Goal: Understand process/instructions: Learn how to perform a task or action

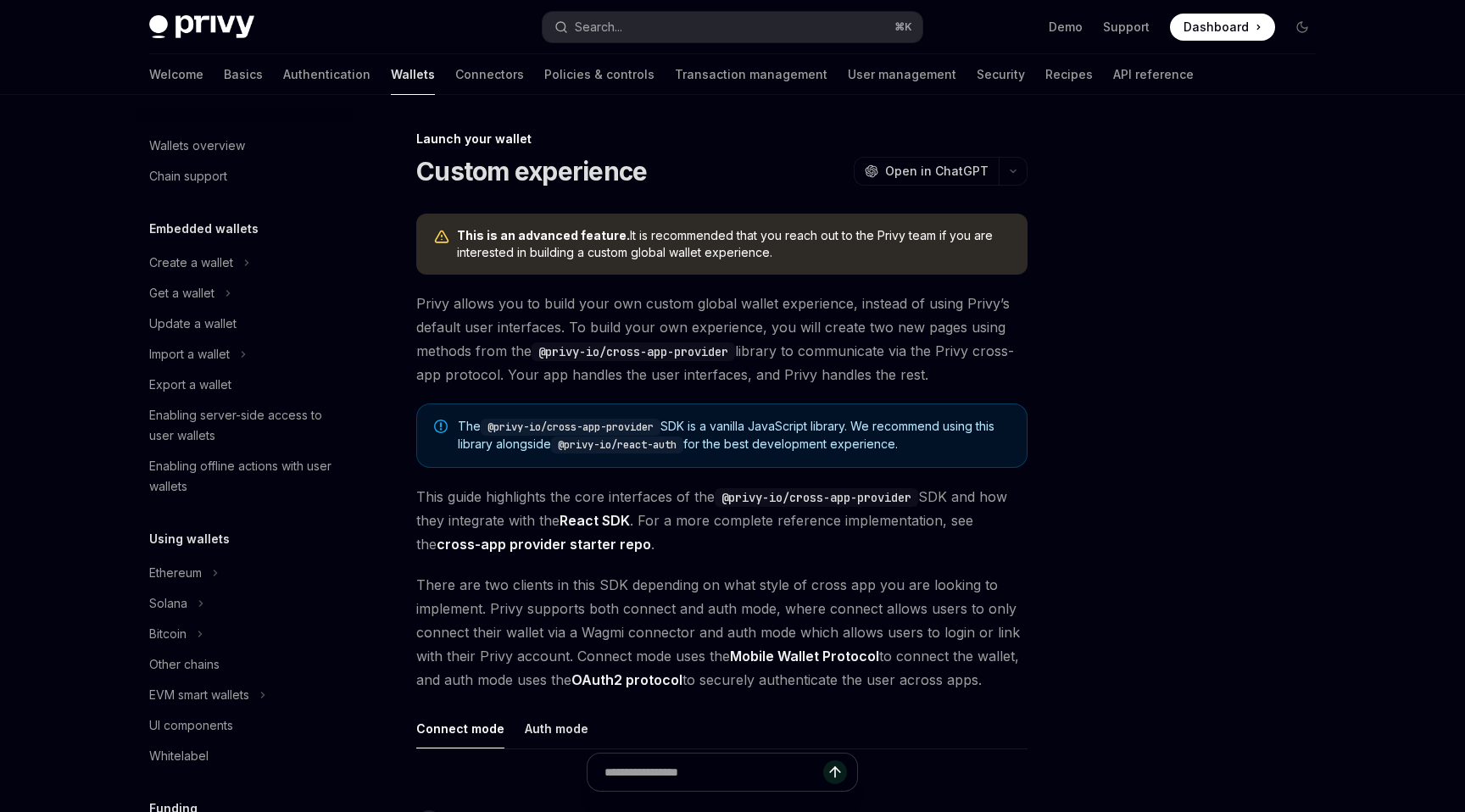
scroll to position [705, 0]
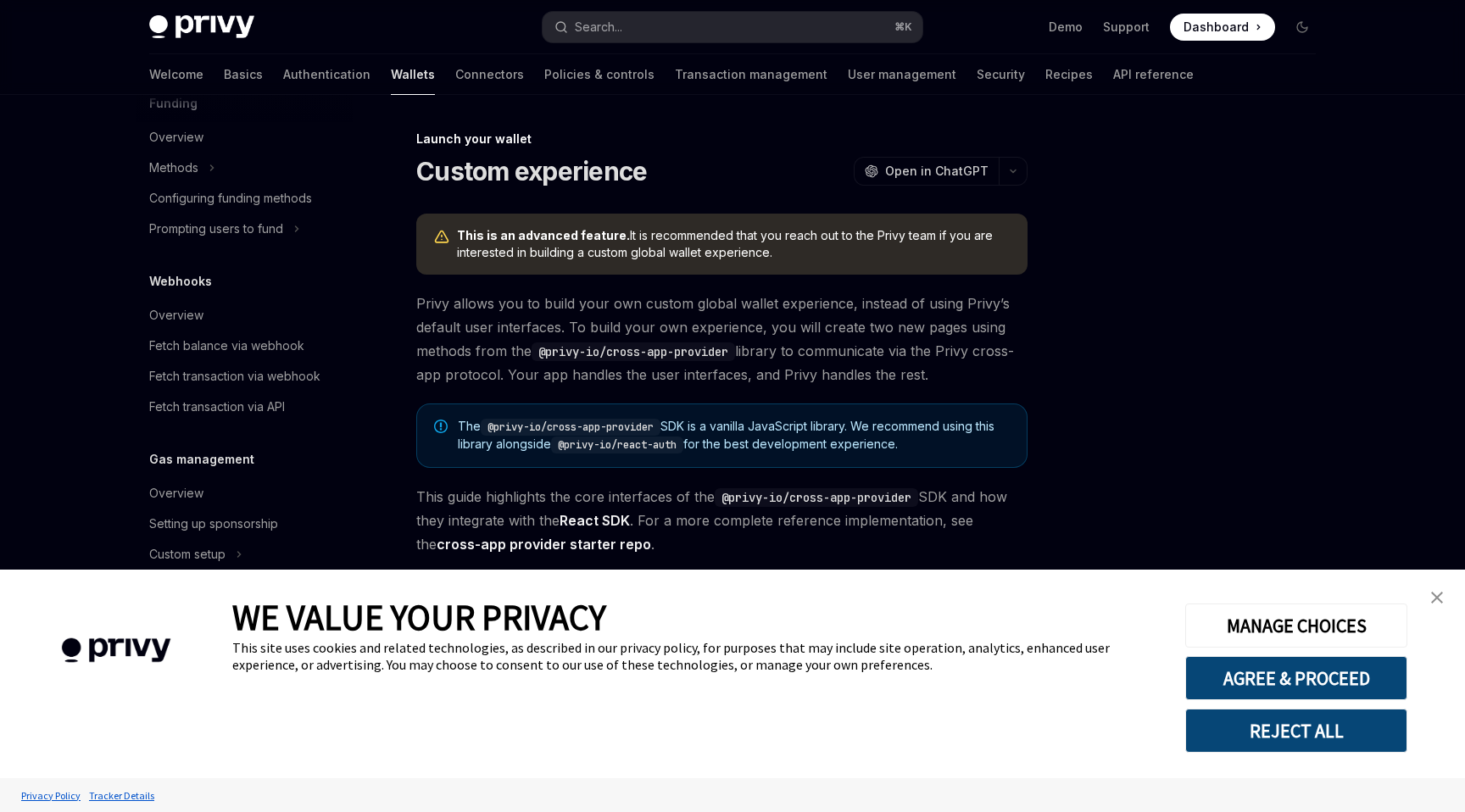
type textarea "*"
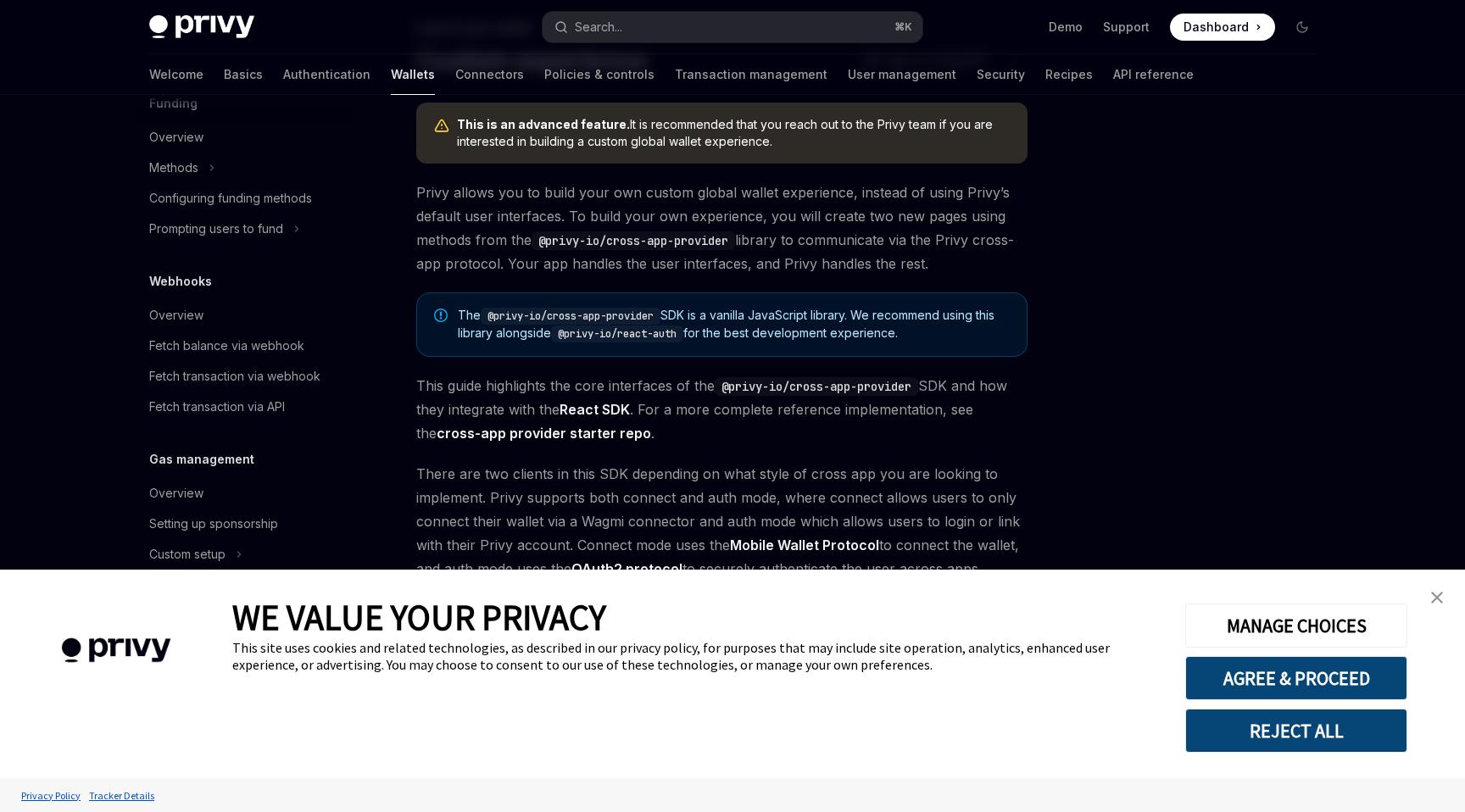
scroll to position [112, 0]
click at [1185, 668] on button "AGREE & PROCEED" at bounding box center [1295, 678] width 222 height 44
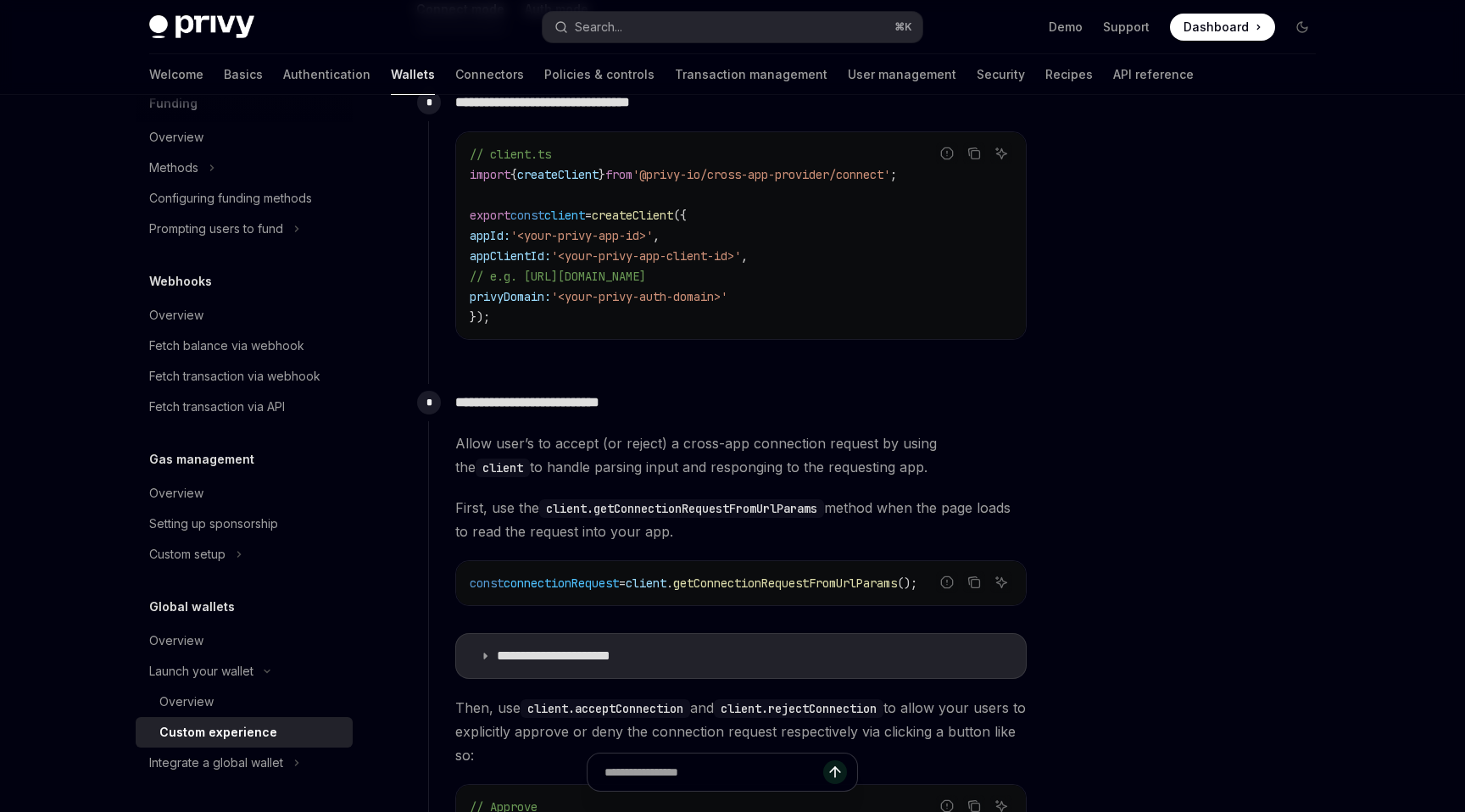
scroll to position [720, 0]
click at [631, 297] on span "'<your-privy-auth-domain>'" at bounding box center [639, 295] width 177 height 15
copy code "privyDomain: '<your-privy-auth-domain>'"
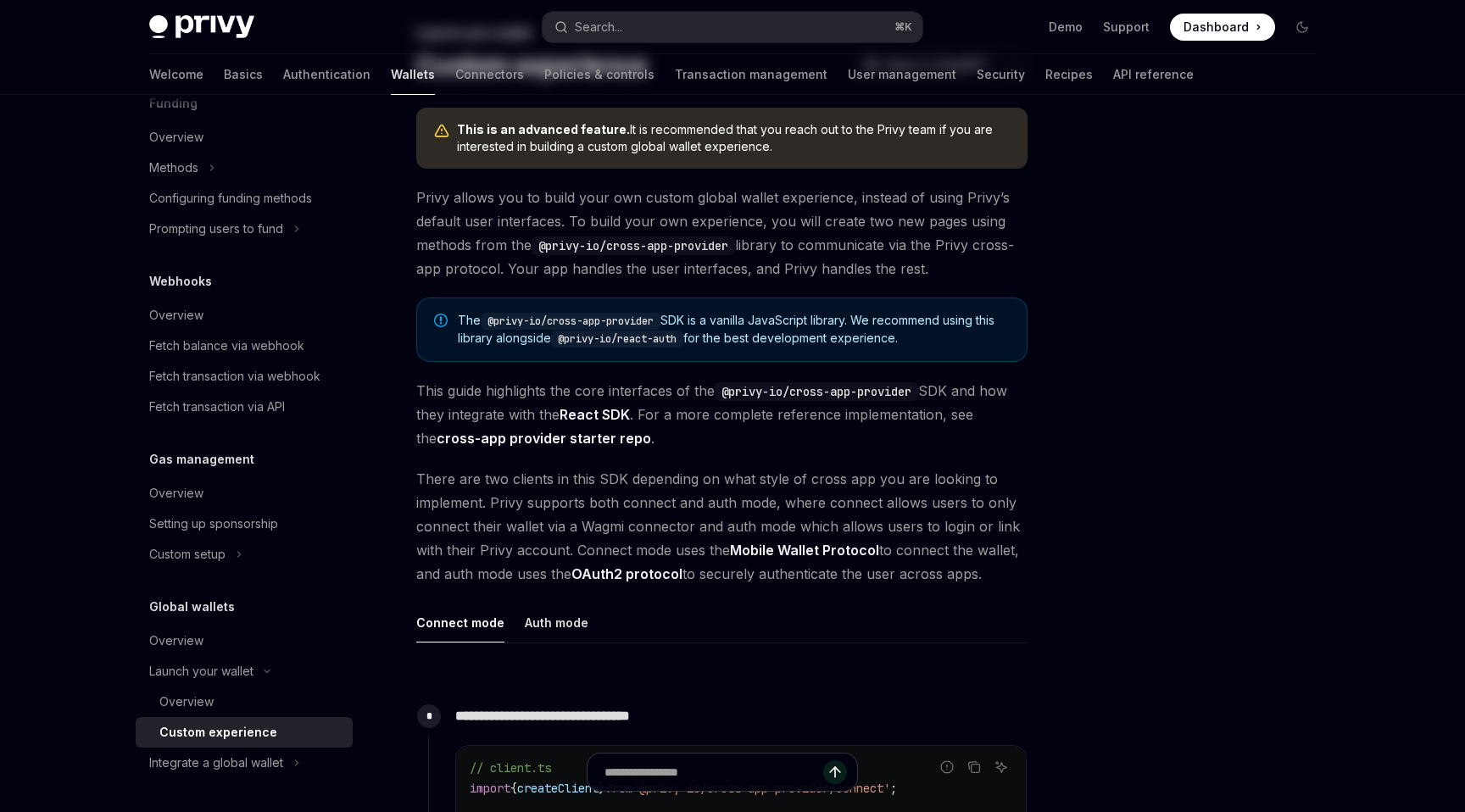
scroll to position [0, 0]
